Goal: Task Accomplishment & Management: Use online tool/utility

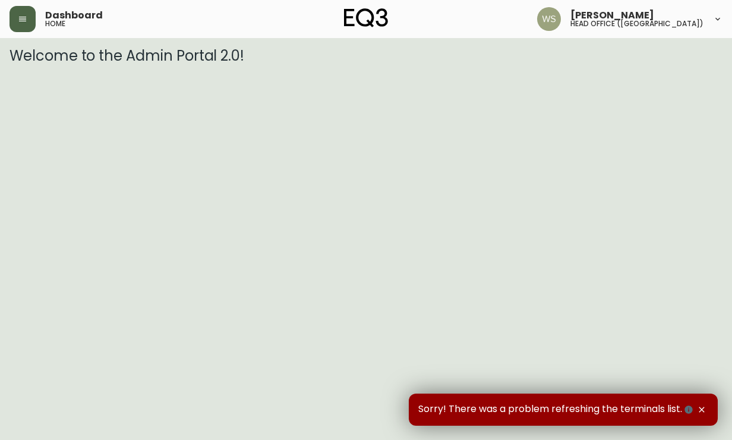
click at [15, 12] on button "button" at bounding box center [23, 19] width 26 height 26
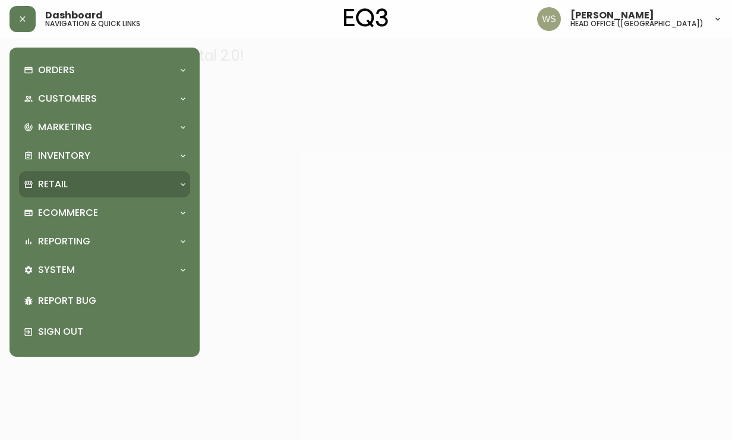
click at [58, 172] on div "Retail" at bounding box center [104, 184] width 171 height 26
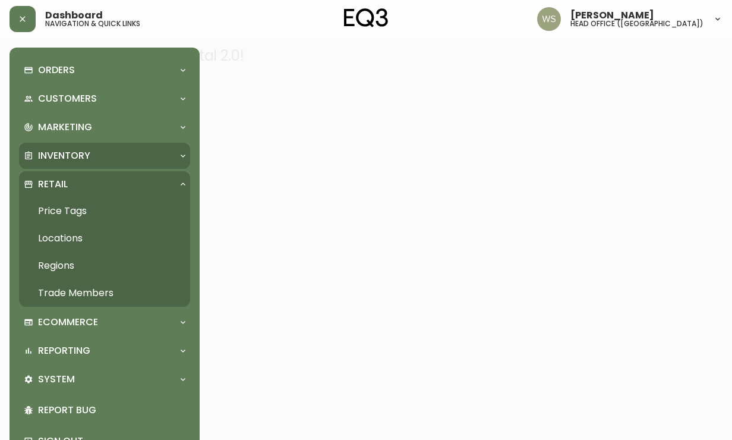
click at [58, 156] on p "Inventory" at bounding box center [64, 155] width 52 height 13
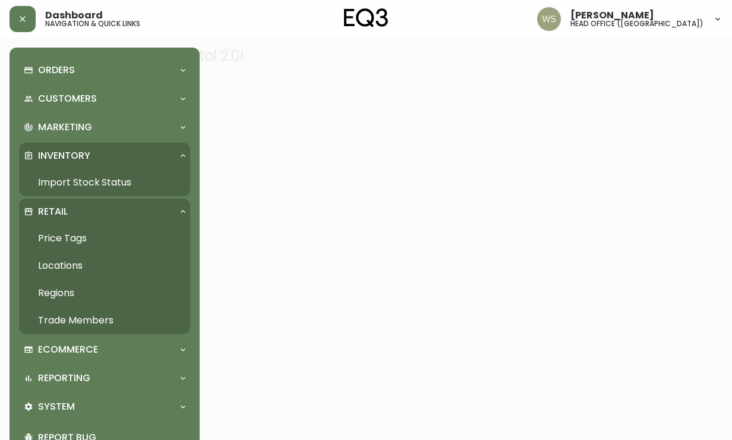
click at [58, 175] on link "Import Stock Status" at bounding box center [104, 182] width 171 height 27
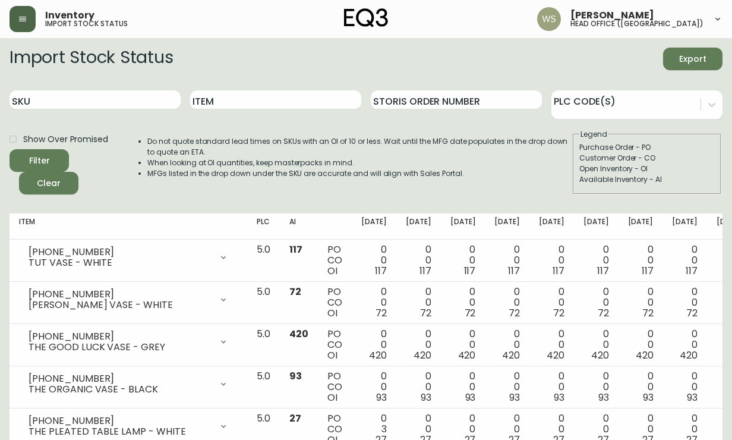
click at [24, 17] on icon "button" at bounding box center [22, 19] width 7 height 5
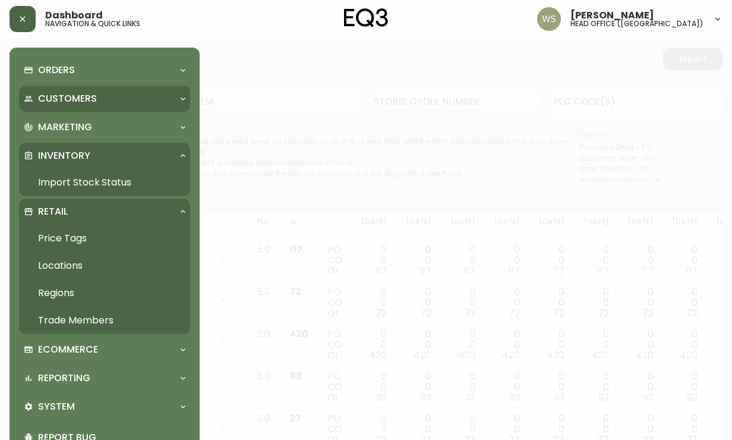
click at [82, 106] on div "Customers" at bounding box center [104, 99] width 171 height 26
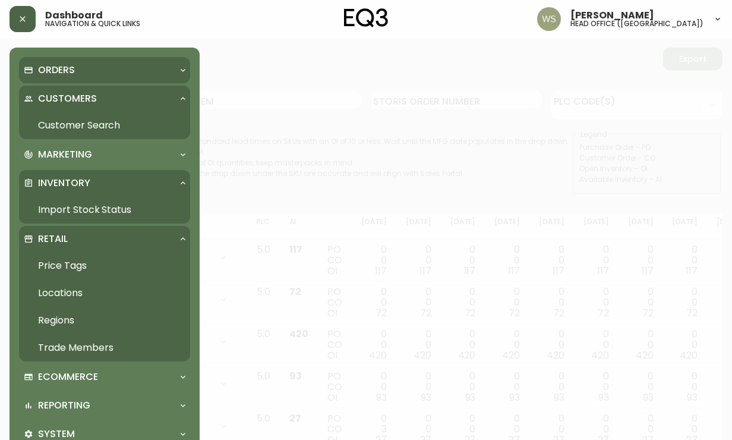
click at [76, 71] on div "Orders" at bounding box center [99, 70] width 150 height 13
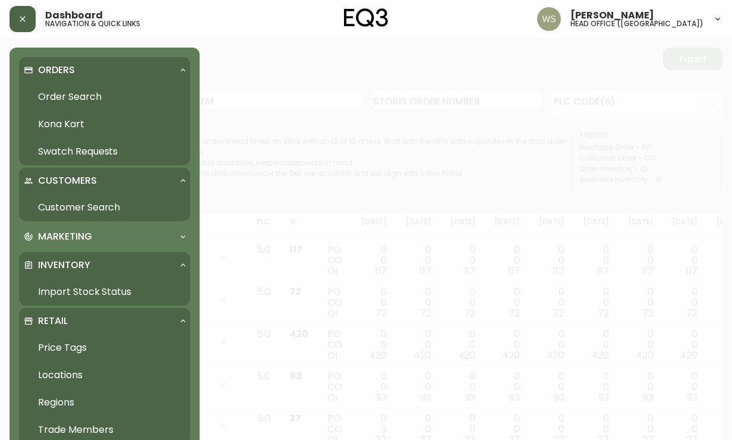
click at [76, 92] on link "Order Search" at bounding box center [104, 96] width 171 height 27
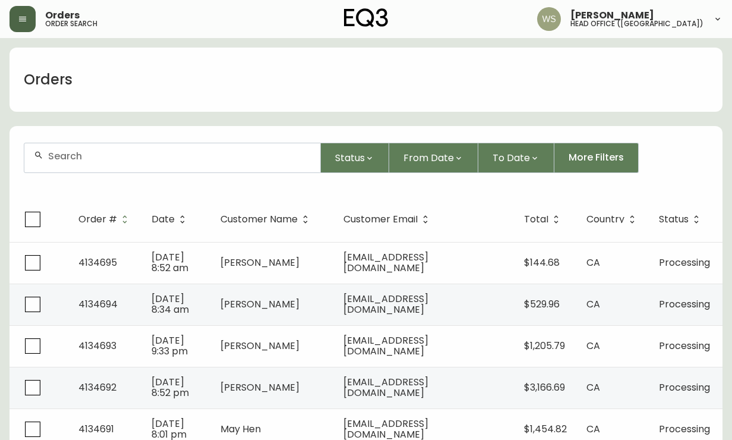
click at [215, 165] on div at bounding box center [172, 157] width 296 height 29
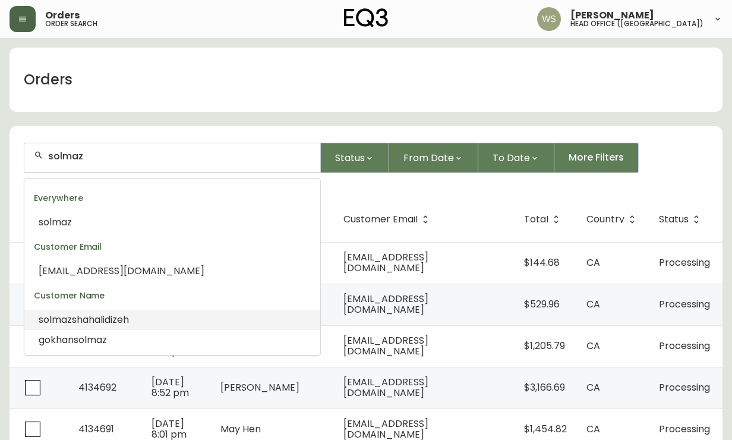
click at [151, 323] on li "[PERSON_NAME]" at bounding box center [172, 319] width 296 height 20
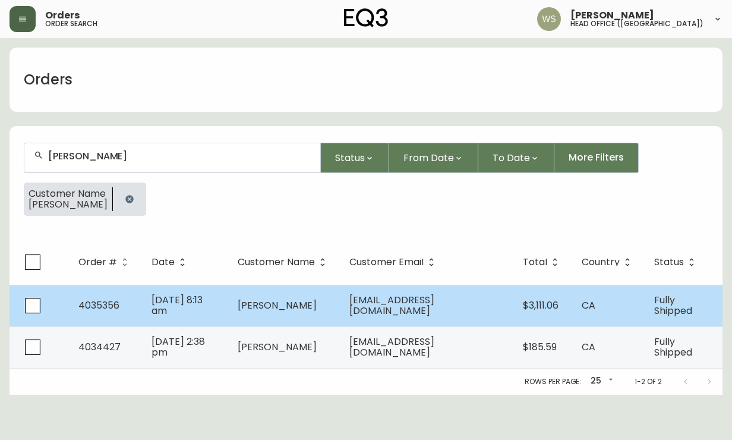
type input "[PERSON_NAME]"
click at [273, 301] on td "[PERSON_NAME]" at bounding box center [284, 306] width 112 height 42
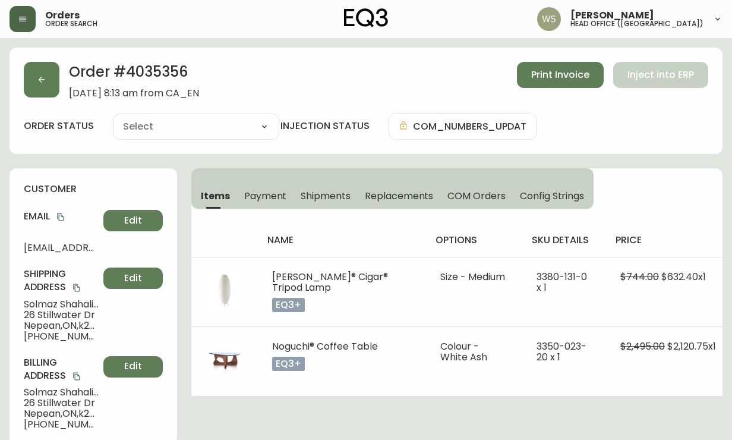
type input "Fully Shipped"
select select "FULLY_SHIPPED"
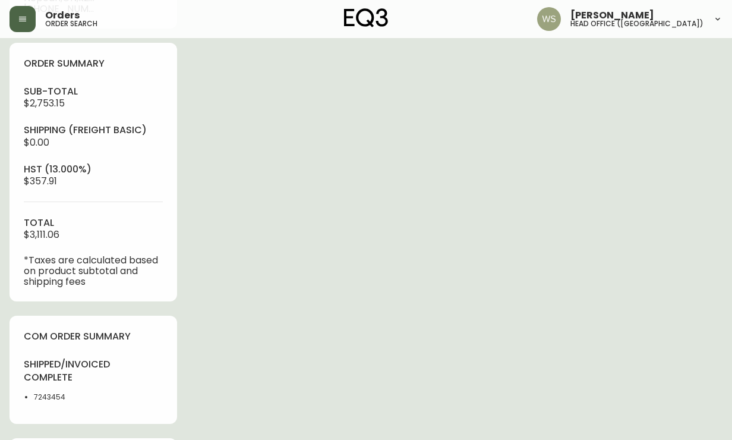
scroll to position [418, 0]
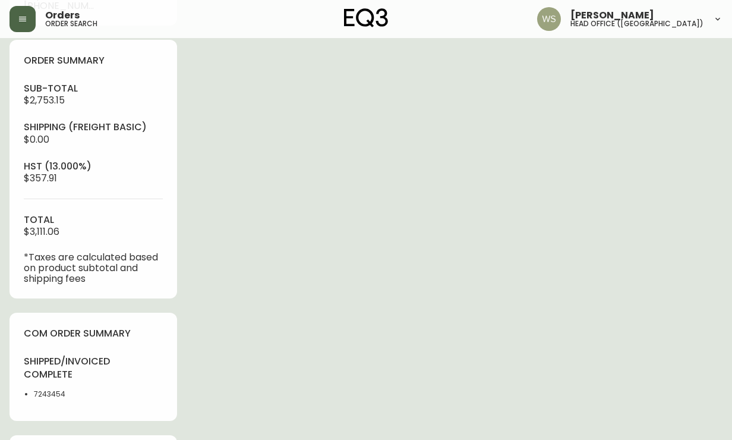
click at [46, 393] on li "7243454" at bounding box center [60, 393] width 52 height 11
copy li "7243454"
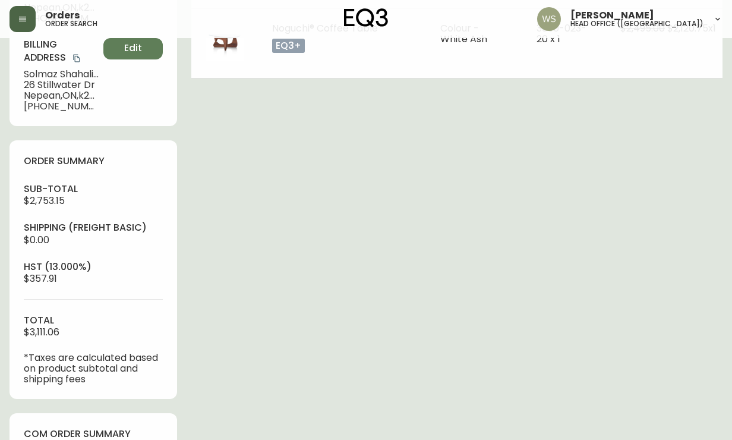
scroll to position [0, 0]
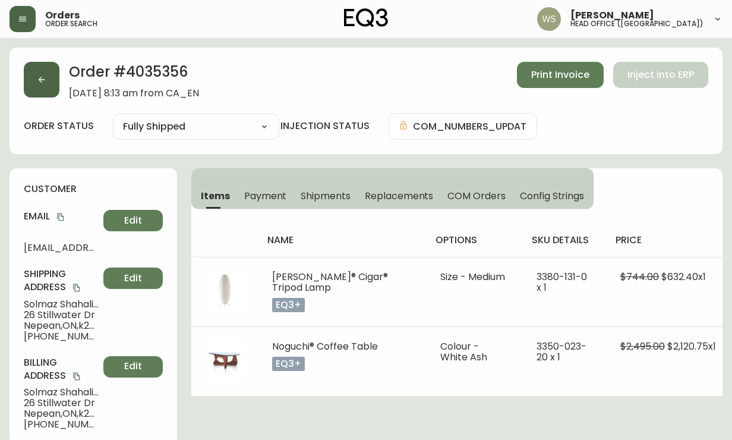
click at [43, 79] on icon "button" at bounding box center [42, 80] width 7 height 7
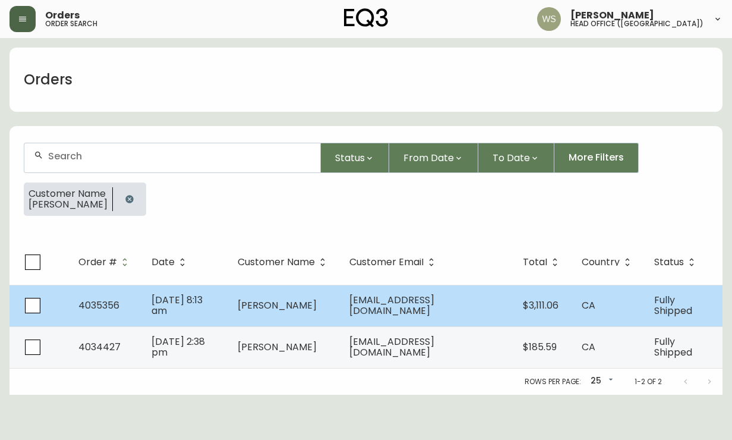
click at [225, 298] on td "[DATE] 8:13 am" at bounding box center [185, 306] width 86 height 42
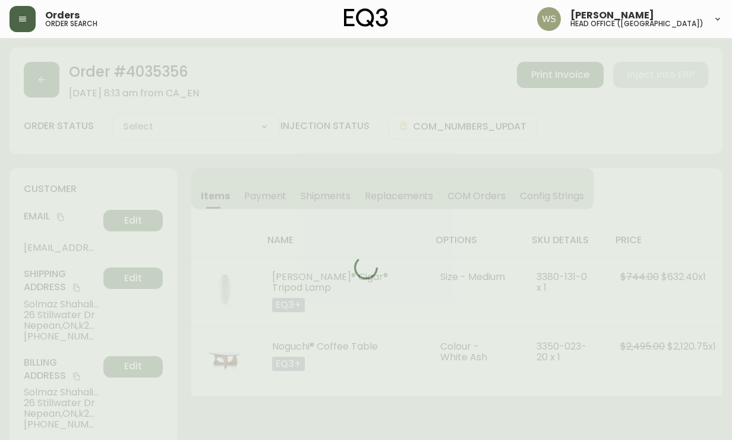
type input "Fully Shipped"
select select "FULLY_SHIPPED"
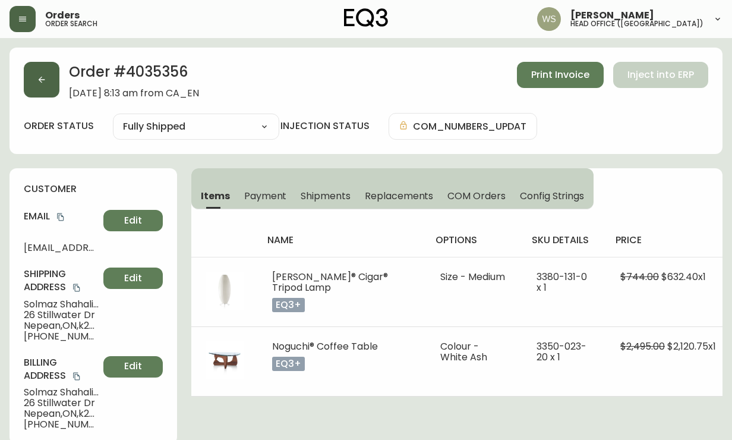
click at [48, 66] on button "button" at bounding box center [42, 80] width 36 height 36
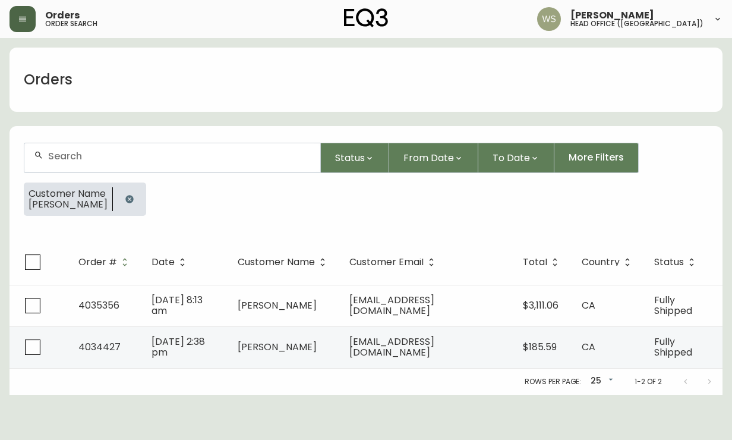
click at [219, 151] on input "text" at bounding box center [179, 155] width 263 height 11
click at [157, 220] on div "Customer Name [PERSON_NAME]" at bounding box center [366, 203] width 684 height 43
click at [141, 200] on button "button" at bounding box center [130, 199] width 24 height 24
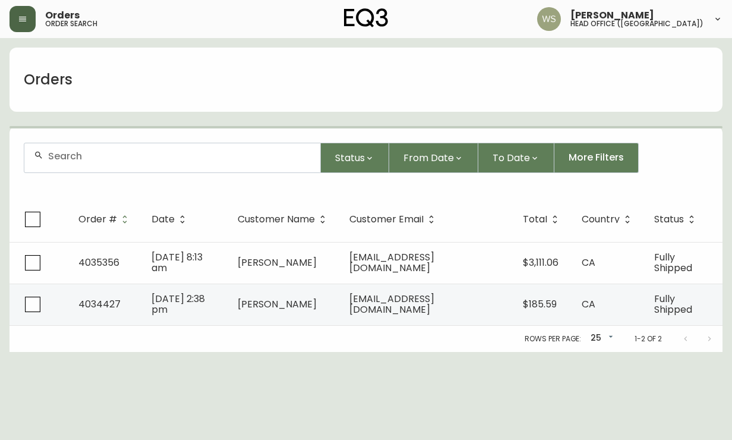
click at [153, 160] on input "text" at bounding box center [179, 155] width 263 height 11
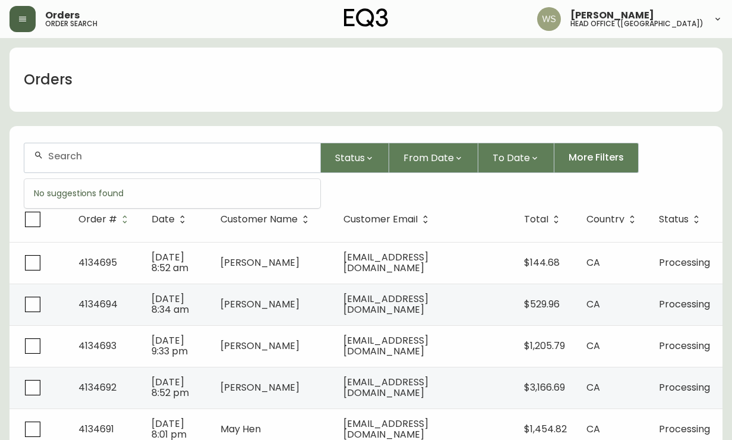
paste input "[DOMAIN_NAME][EMAIL_ADDRESS][DOMAIN_NAME]"
type input "[DOMAIN_NAME][EMAIL_ADDRESS][DOMAIN_NAME]"
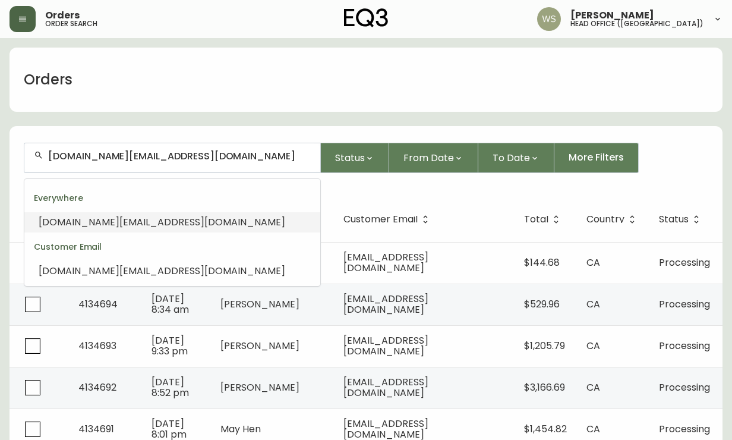
click at [184, 217] on span "[DOMAIN_NAME][EMAIL_ADDRESS][DOMAIN_NAME]" at bounding box center [162, 222] width 247 height 14
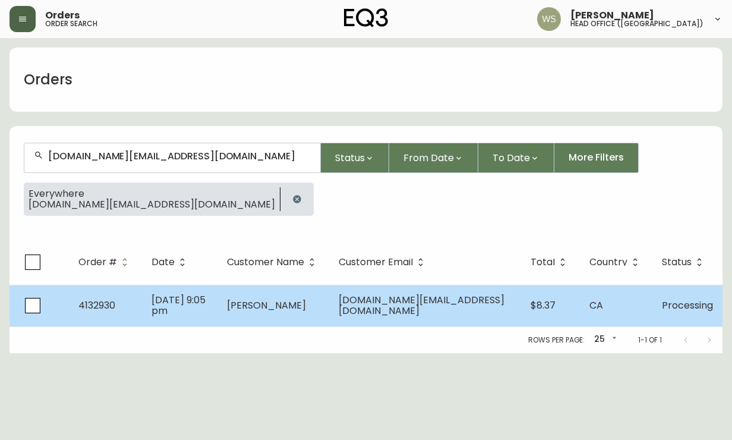
click at [241, 306] on span "[PERSON_NAME]" at bounding box center [266, 305] width 79 height 14
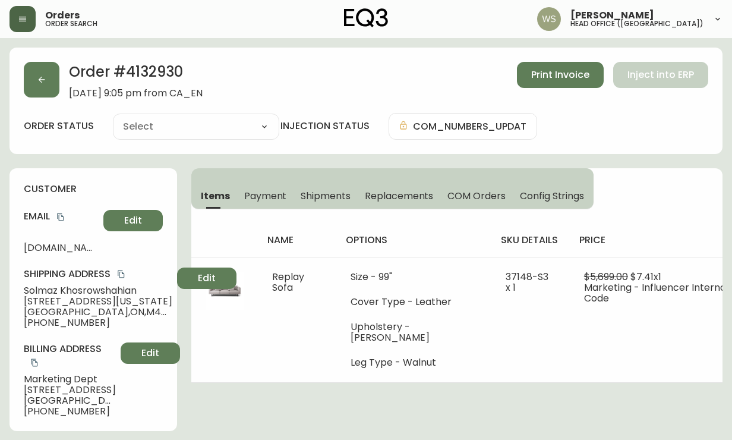
type input "Processing"
select select "PROCESSING"
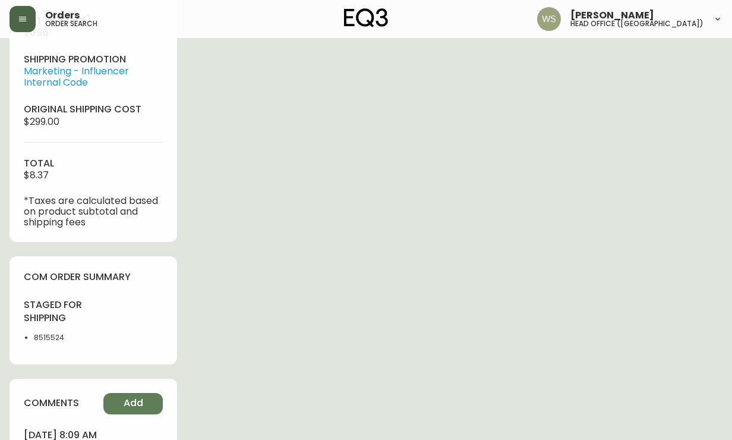
scroll to position [567, 0]
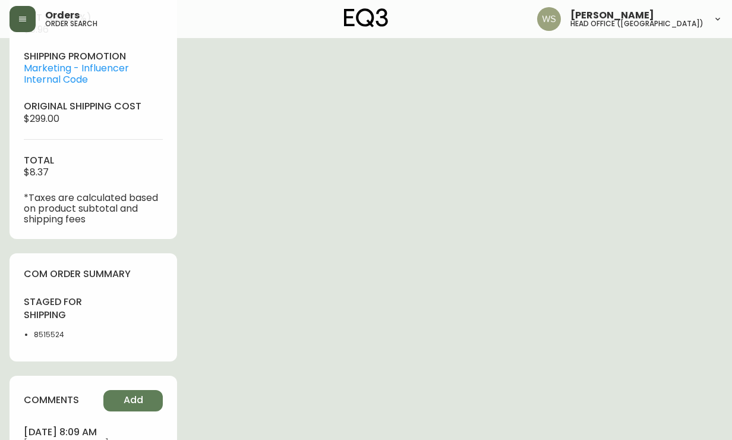
click at [48, 340] on li "8515524" at bounding box center [60, 334] width 52 height 11
copy li "8515524"
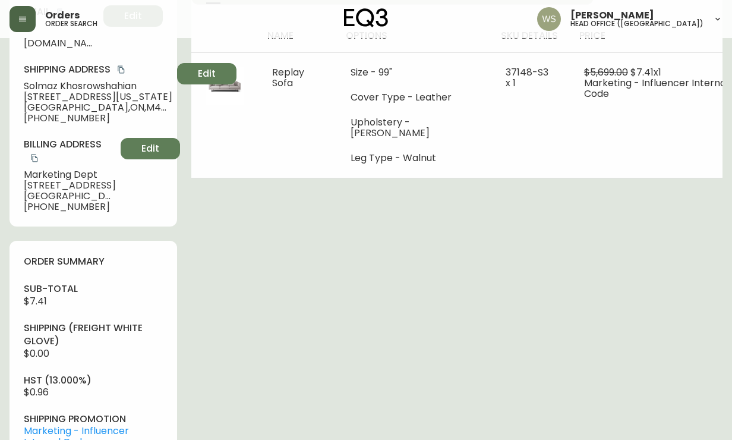
scroll to position [0, 0]
